Goal: Task Accomplishment & Management: Use online tool/utility

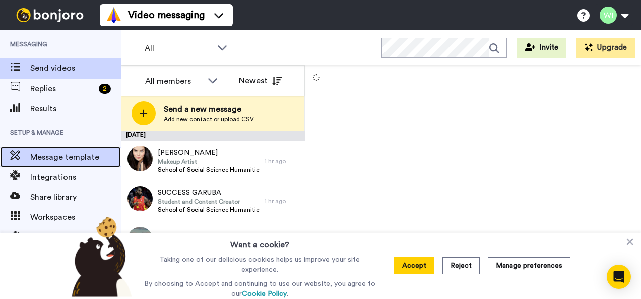
click at [50, 162] on span "Message template" at bounding box center [75, 157] width 91 height 12
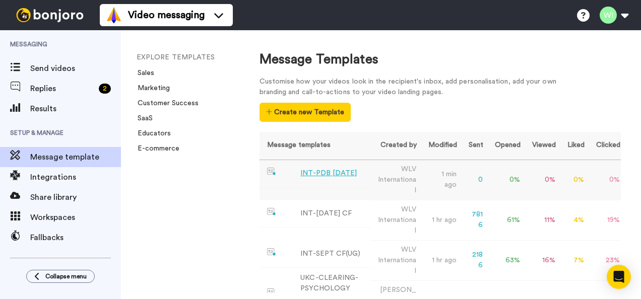
click at [344, 172] on div "INT-PDB Sept 2025" at bounding box center [328, 173] width 56 height 11
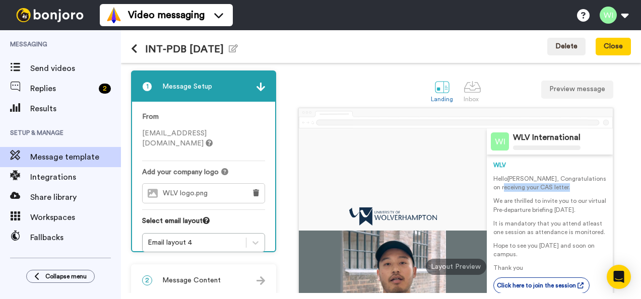
drag, startPoint x: 573, startPoint y: 181, endPoint x: 592, endPoint y: 184, distance: 19.9
click at [592, 184] on p "Hello Tom , Congratulations on receivng your CAS letter." at bounding box center [549, 183] width 113 height 17
click at [589, 186] on p "Hello Tom , Congratulations on receivng your CAS letter." at bounding box center [549, 183] width 113 height 17
click at [585, 188] on p "Hello Tom , Congratulations on receivng your CAS letter." at bounding box center [549, 183] width 113 height 17
click at [588, 180] on p "Hello Tom , Congratulations on receivng your CAS letter." at bounding box center [549, 183] width 113 height 17
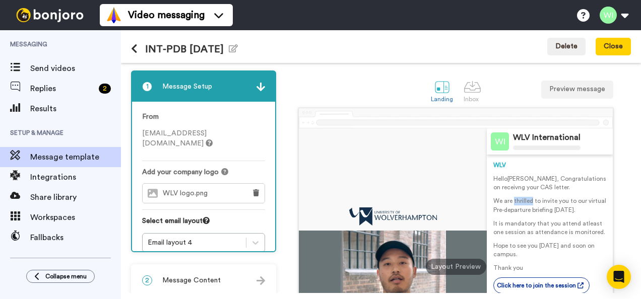
drag, startPoint x: 526, startPoint y: 201, endPoint x: 508, endPoint y: 198, distance: 18.9
click at [508, 198] on p "We are thrilled to invite you to our virtual Pre-departure briefing next Thursd…" at bounding box center [549, 205] width 113 height 17
drag, startPoint x: 508, startPoint y: 198, endPoint x: 544, endPoint y: 232, distance: 50.3
click at [544, 232] on p "It is mandatory that you attend atleast one session as attendance is monitored." at bounding box center [549, 228] width 113 height 17
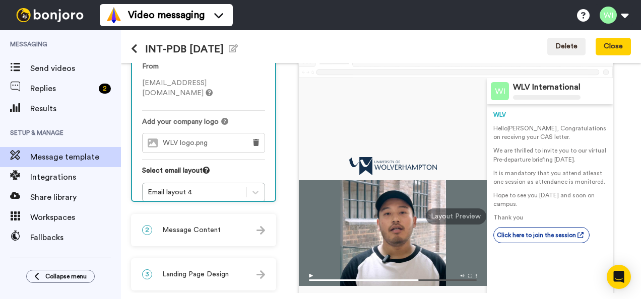
click at [516, 180] on p "It is mandatory that you attend atleast one session as attendance is monitored." at bounding box center [549, 177] width 113 height 17
